Goal: Task Accomplishment & Management: Manage account settings

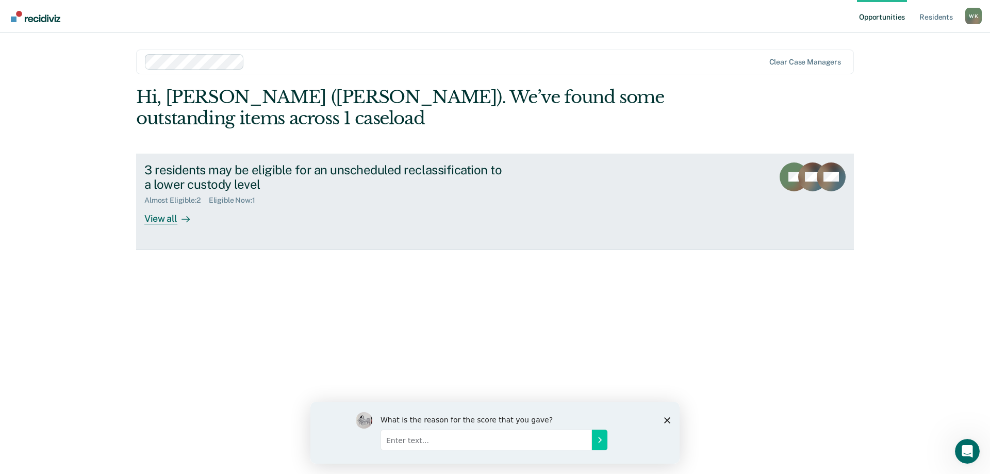
click at [167, 221] on div "View all" at bounding box center [173, 215] width 58 height 20
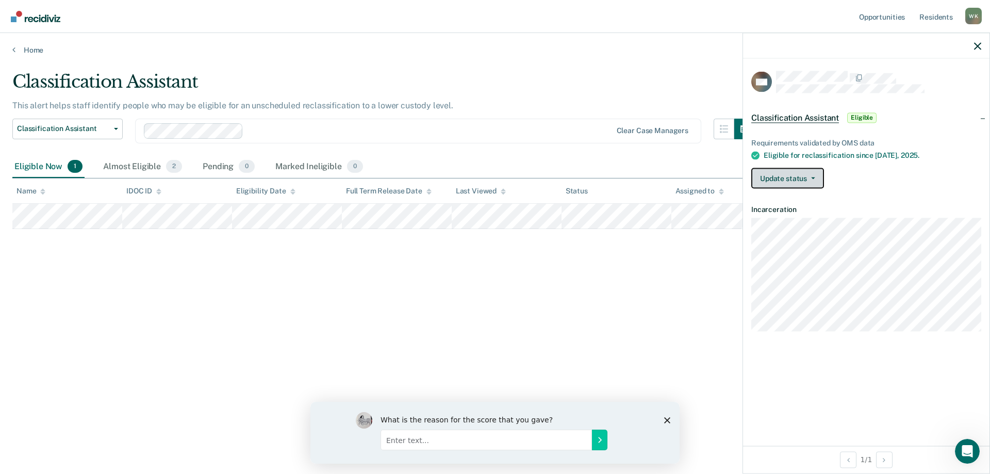
click at [812, 175] on button "Update status" at bounding box center [787, 178] width 73 height 21
click at [916, 193] on div "Requirements validated by OMS data Eligible for reclassification since [DATE]. …" at bounding box center [866, 159] width 246 height 75
click at [667, 416] on div "What is the reason for the score that you gave?" at bounding box center [494, 432] width 369 height 62
click at [668, 414] on div "What is the reason for the score that you gave?" at bounding box center [494, 432] width 369 height 62
click at [666, 420] on icon "Close survey" at bounding box center [667, 420] width 6 height 6
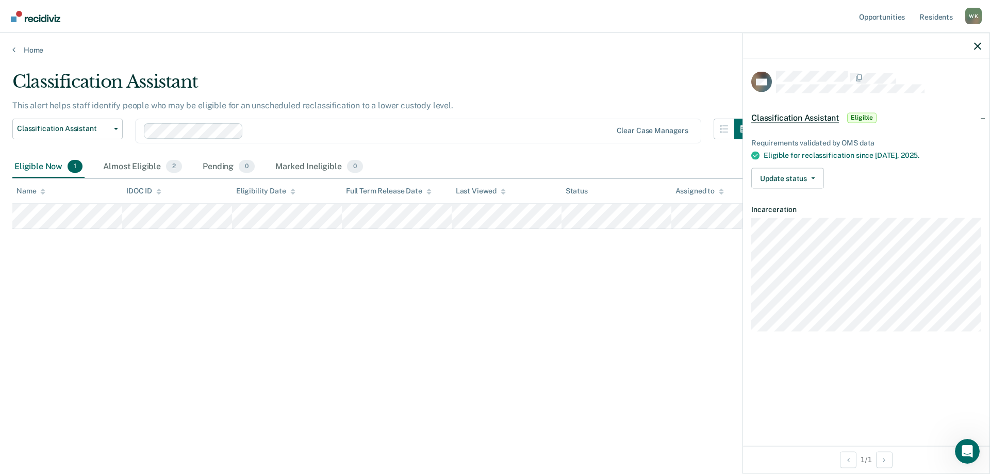
click at [801, 117] on span "Classification Assistant" at bounding box center [795, 117] width 88 height 10
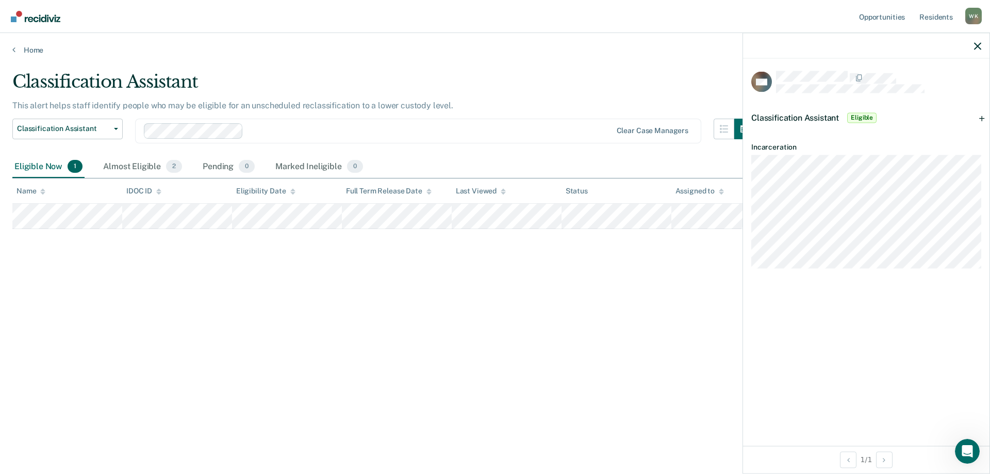
click at [800, 116] on span "Classification Assistant" at bounding box center [795, 117] width 88 height 10
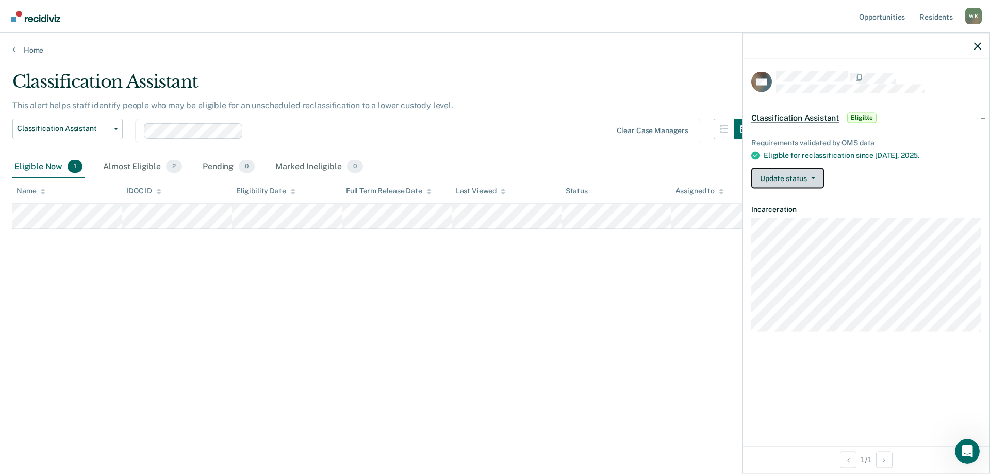
click at [761, 173] on button "Update status" at bounding box center [787, 178] width 73 height 21
click at [876, 191] on div "Requirements validated by OMS data Eligible for reclassification since [DATE]. …" at bounding box center [866, 159] width 246 height 75
click at [177, 168] on span "2" at bounding box center [174, 166] width 16 height 13
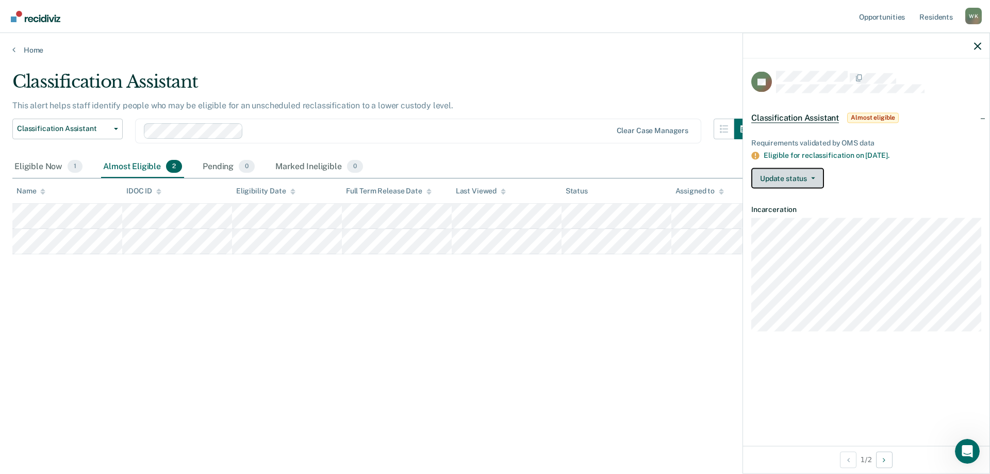
click at [812, 172] on button "Update status" at bounding box center [787, 178] width 73 height 21
click at [857, 172] on div "Update status [PERSON_NAME] Mark Ineligible" at bounding box center [866, 178] width 230 height 21
click at [884, 463] on button "Next Opportunity" at bounding box center [884, 459] width 16 height 16
click at [842, 458] on button "Previous Opportunity" at bounding box center [848, 459] width 16 height 16
